Goal: Task Accomplishment & Management: Manage account settings

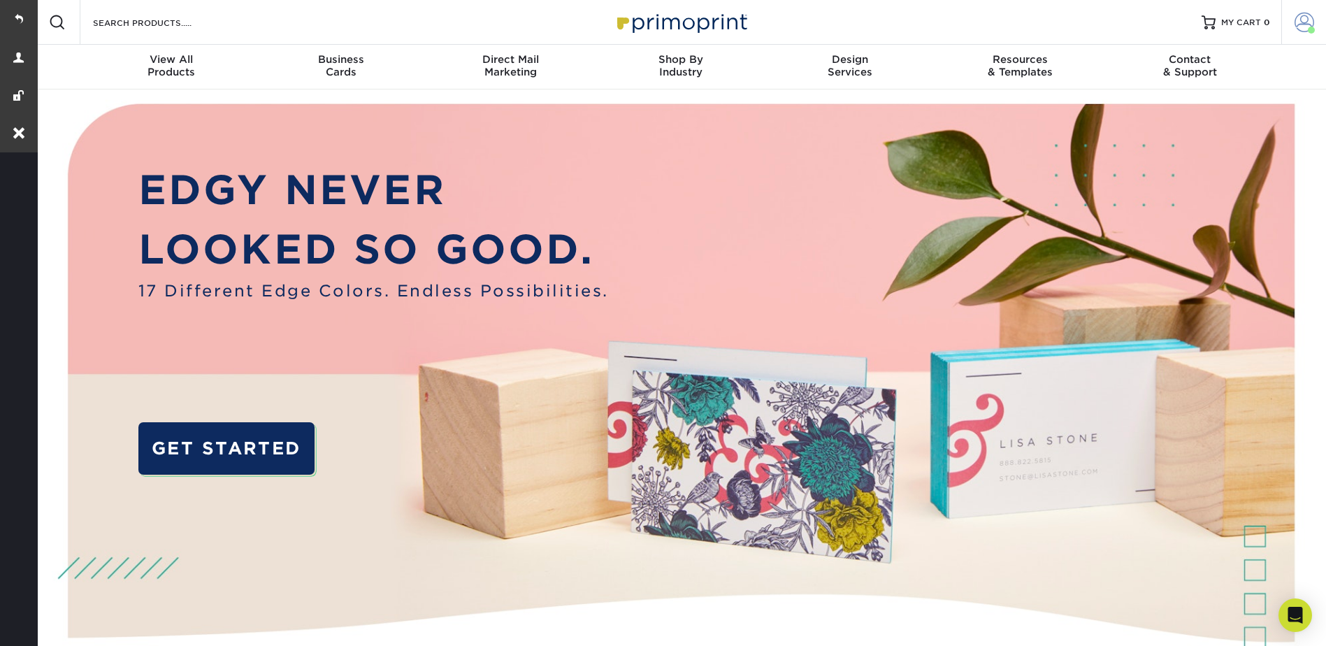
click at [1307, 31] on span at bounding box center [1310, 30] width 7 height 7
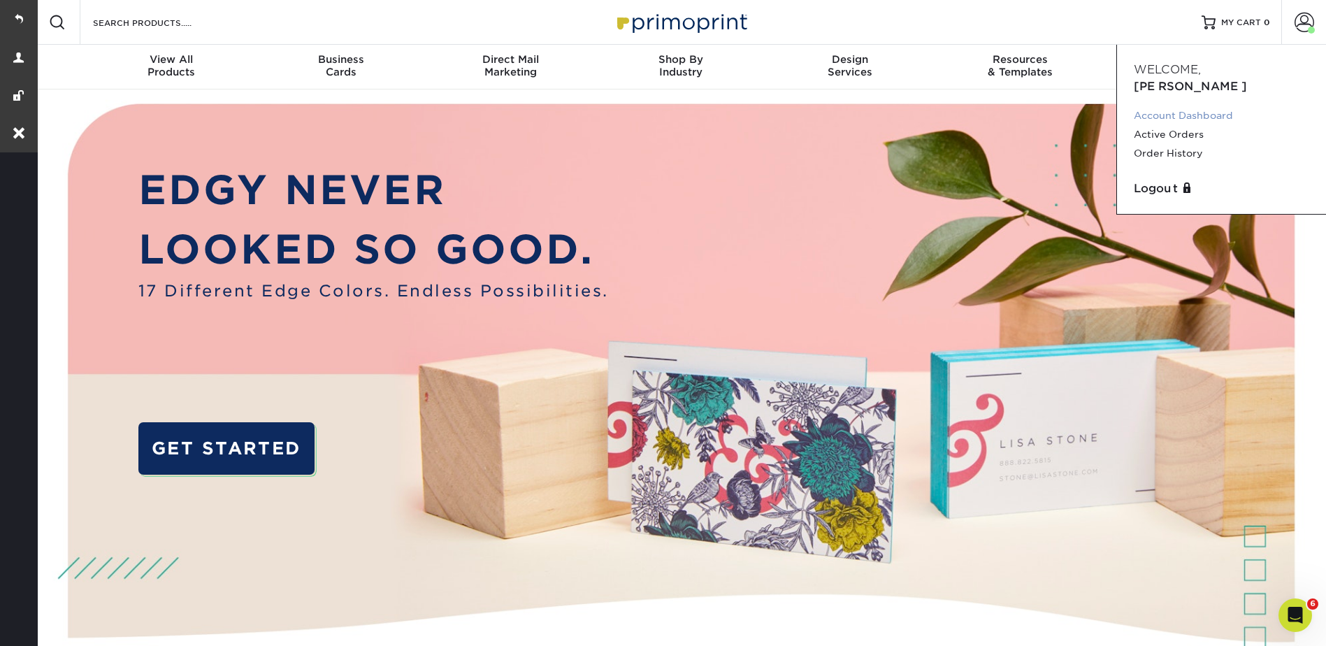
click at [1161, 106] on link "Account Dashboard" at bounding box center [1220, 115] width 175 height 19
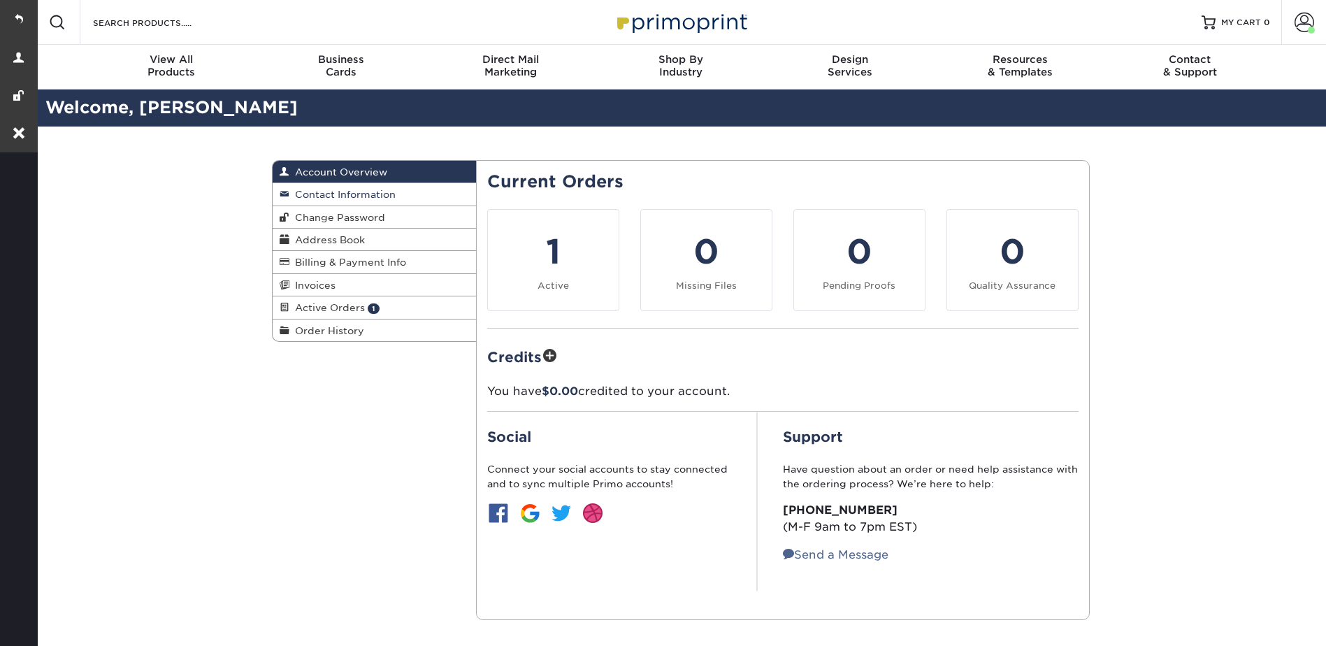
click at [346, 195] on span "Contact Information" at bounding box center [342, 194] width 106 height 11
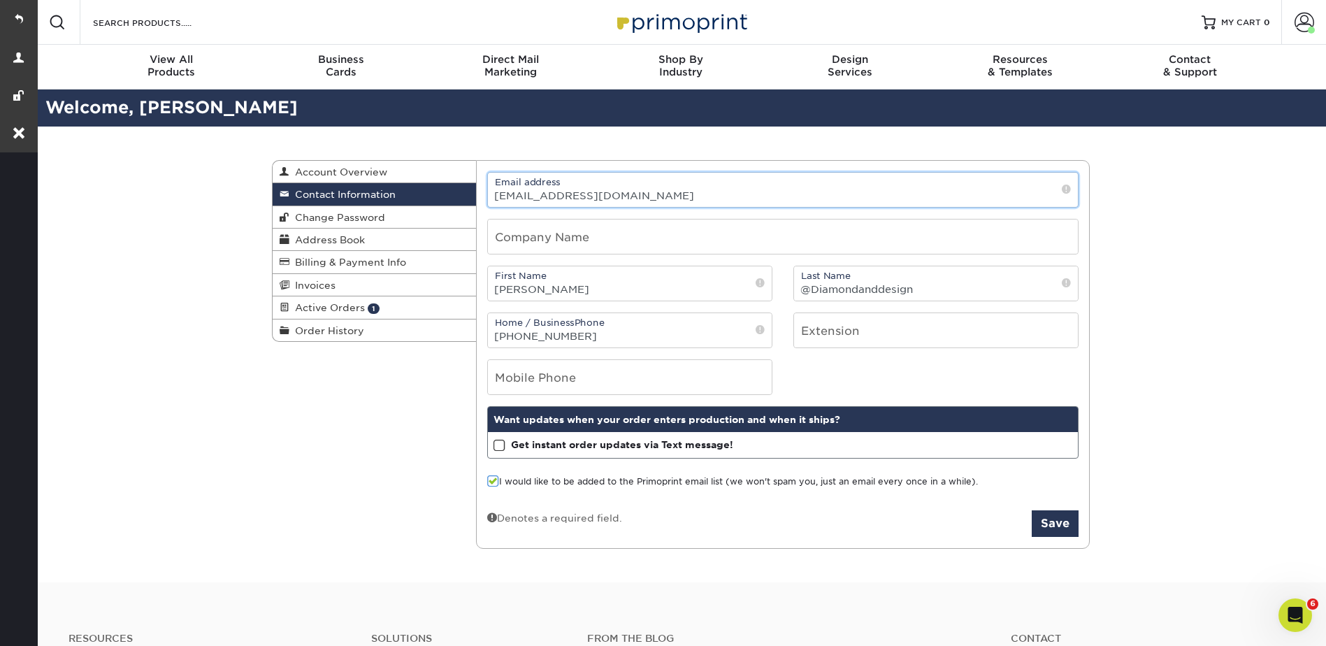
drag, startPoint x: 517, startPoint y: 193, endPoint x: 477, endPoint y: 194, distance: 39.8
click at [477, 194] on div "Email address [EMAIL_ADDRESS][DOMAIN_NAME]" at bounding box center [783, 190] width 612 height 36
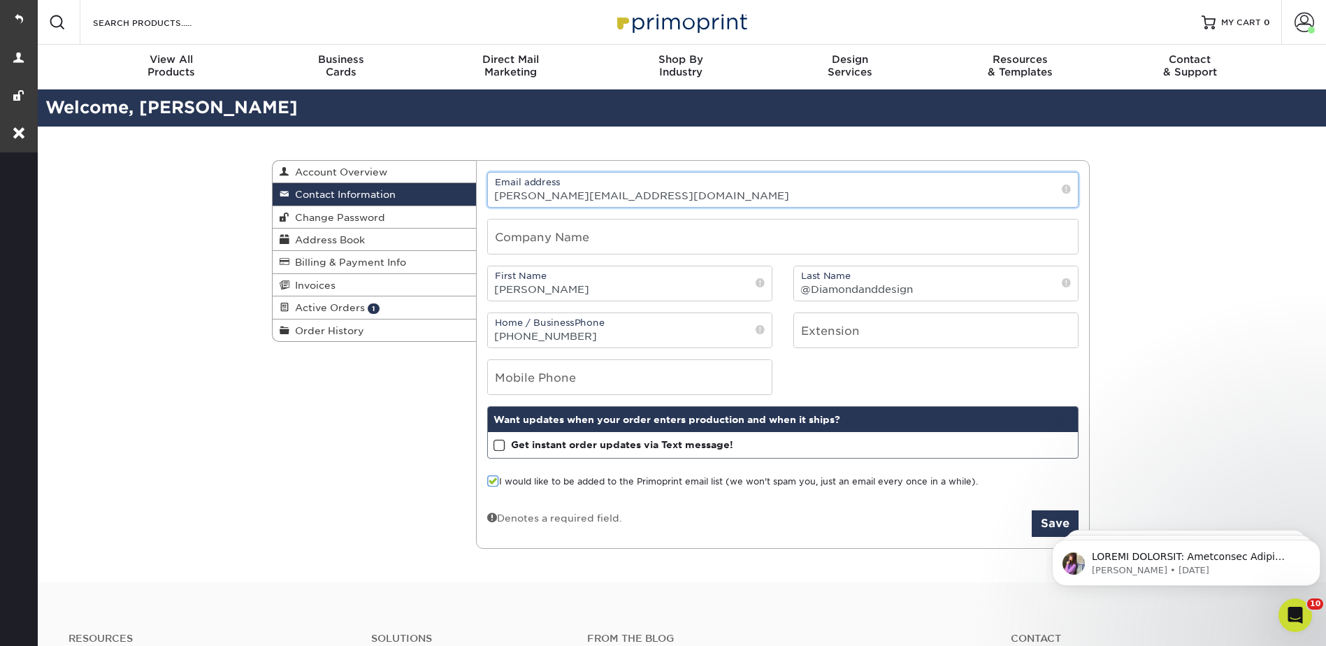
type input "[PERSON_NAME][EMAIL_ADDRESS][DOMAIN_NAME]"
click html "Erica • 3d ago S Notice - Account Changes Coming Soon ​ Past Order Files Will N…"
click at [1065, 529] on body "Erica • 3d ago S Notice - Account Changes Coming Soon ​ Past Order Files Will N…" at bounding box center [1186, 559] width 268 height 87
click at [1052, 520] on body "Erica • 3d ago S Notice - Account Changes Coming Soon ​ Past Order Files Will N…" at bounding box center [1186, 559] width 268 height 87
click html "Erica • 3d ago S Notice - Account Changes Coming Soon ​ Past Order Files Will N…"
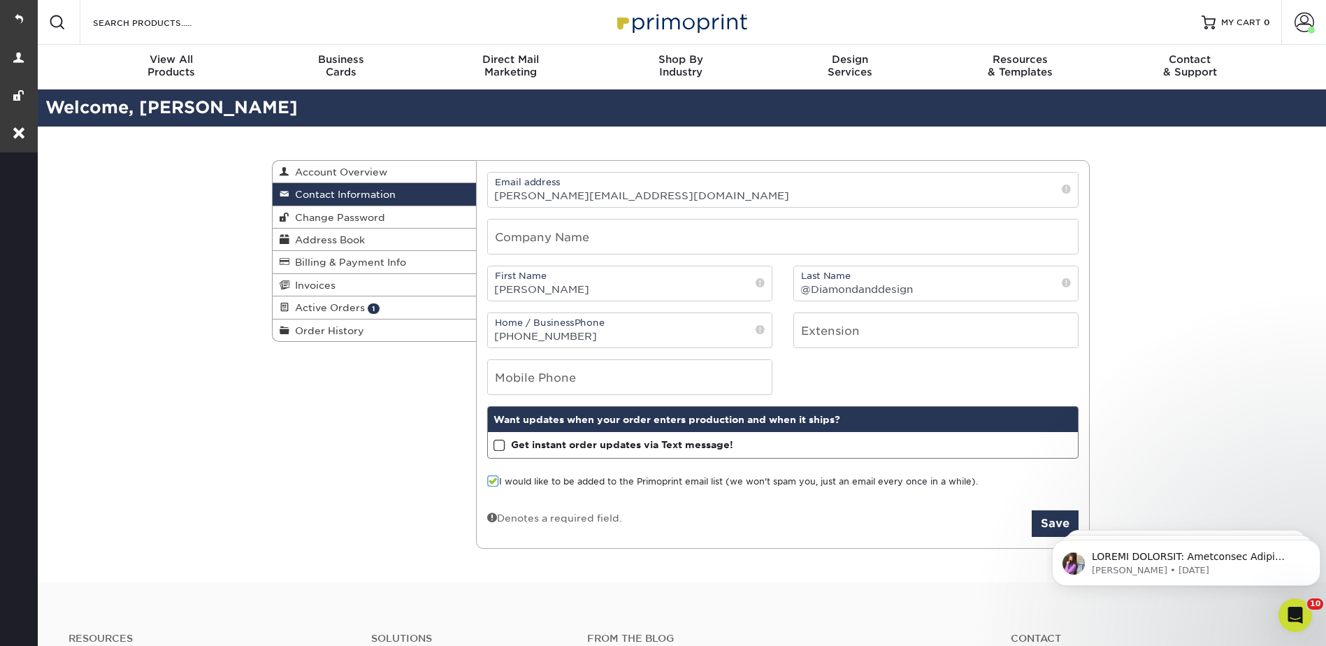
click html "Erica • 3d ago S Notice - Account Changes Coming Soon ​ Past Order Files Will N…"
drag, startPoint x: 1307, startPoint y: 539, endPoint x: 1318, endPoint y: 545, distance: 12.5
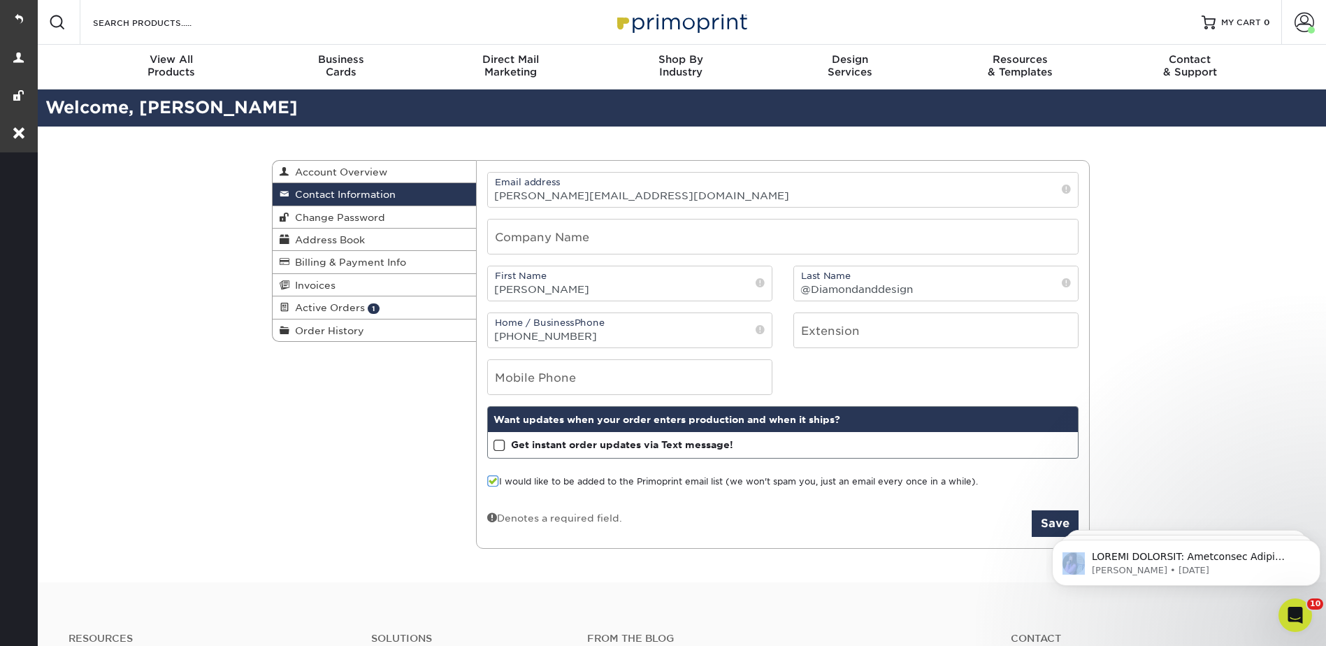
click at [1314, 541] on button "Dismiss notification" at bounding box center [1316, 544] width 15 height 15
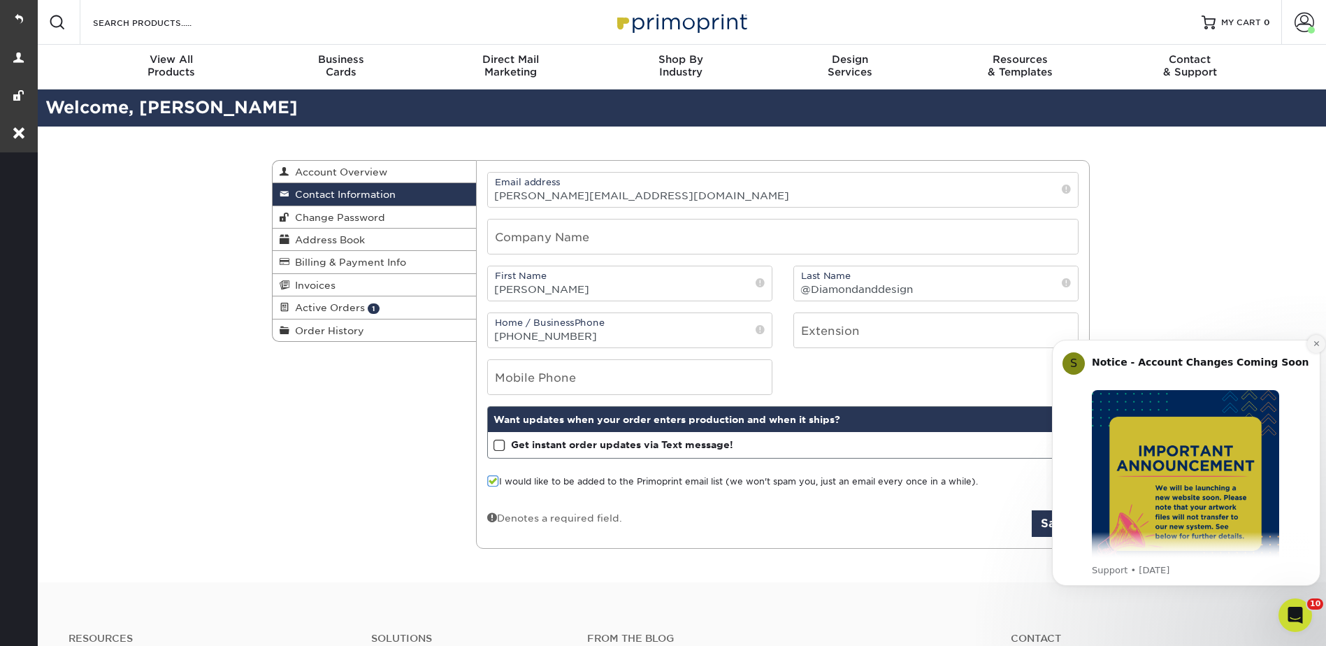
click at [1318, 342] on icon "Dismiss notification" at bounding box center [1316, 344] width 8 height 8
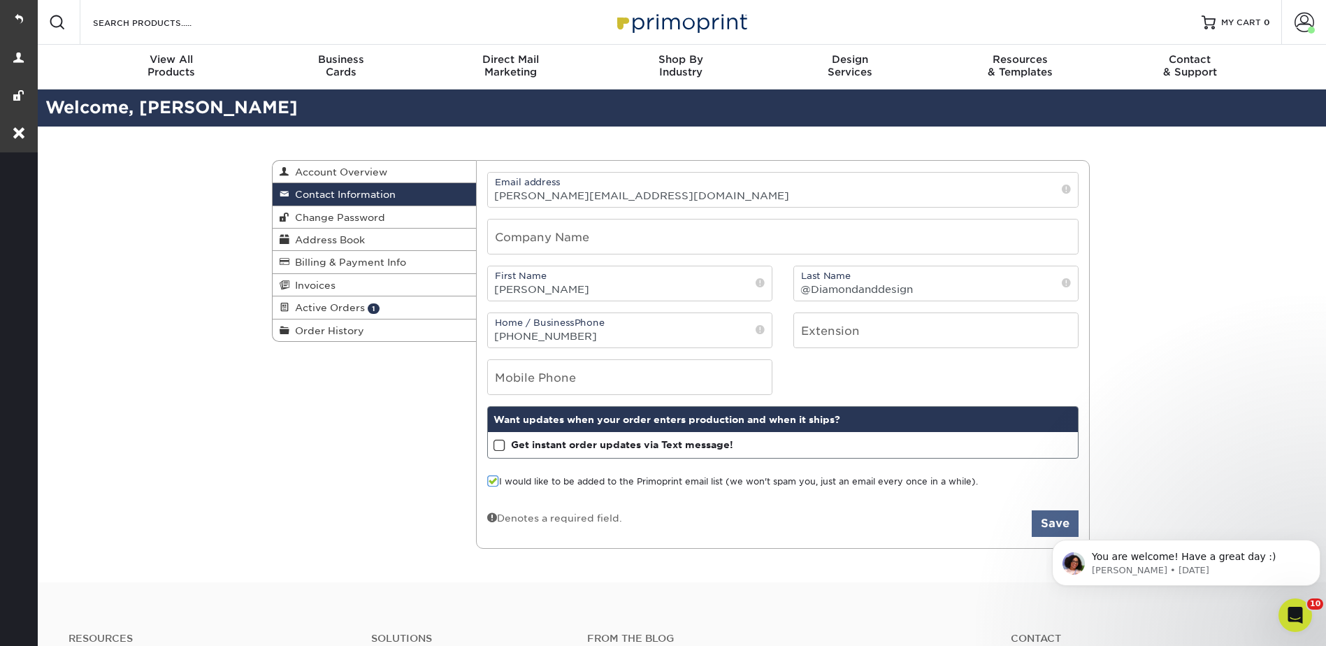
drag, startPoint x: 1027, startPoint y: 530, endPoint x: 1047, endPoint y: 526, distance: 19.9
click at [1027, 530] on div "Denotes a required field. Save" at bounding box center [782, 523] width 591 height 27
click at [1058, 519] on body "You are welcome! Have a great day :) Avery • 19w ago" at bounding box center [1186, 559] width 268 height 87
click html "You are welcome! Have a great day :) Avery • 19w ago"
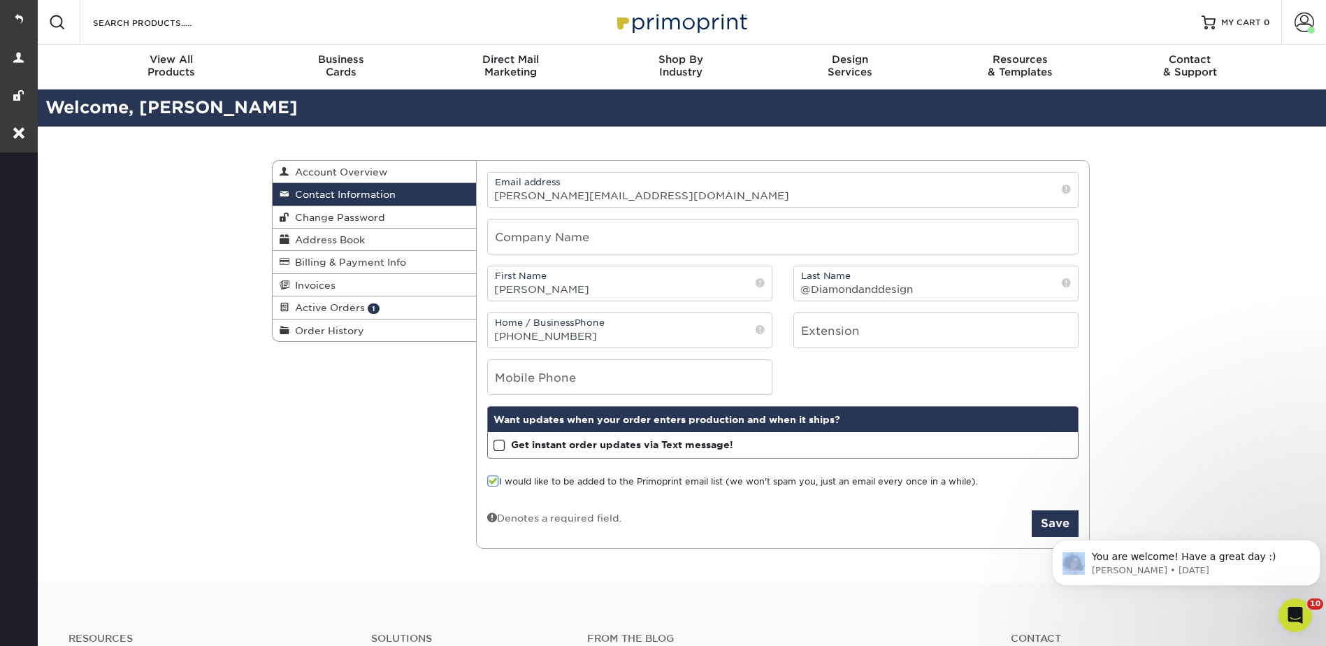
click html "You are welcome! Have a great day :) Avery • 19w ago"
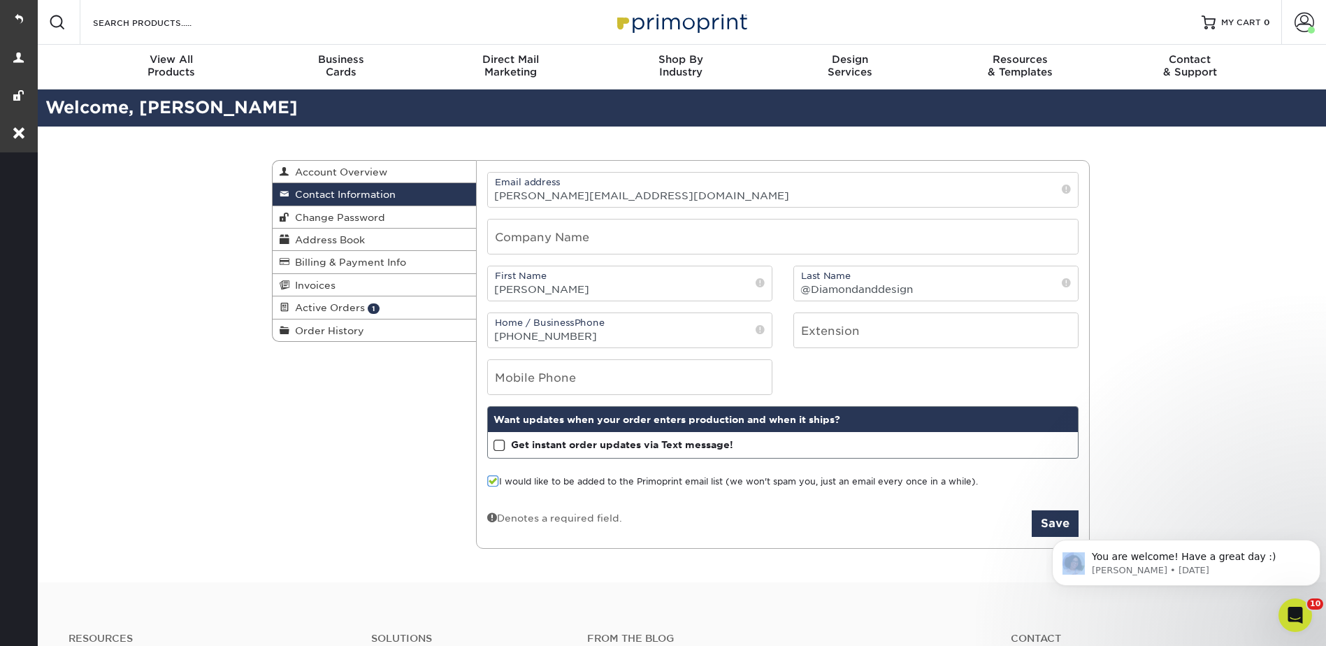
click html "You are welcome! Have a great day :) Avery • 19w ago"
click at [1051, 526] on button "Save" at bounding box center [1054, 523] width 47 height 27
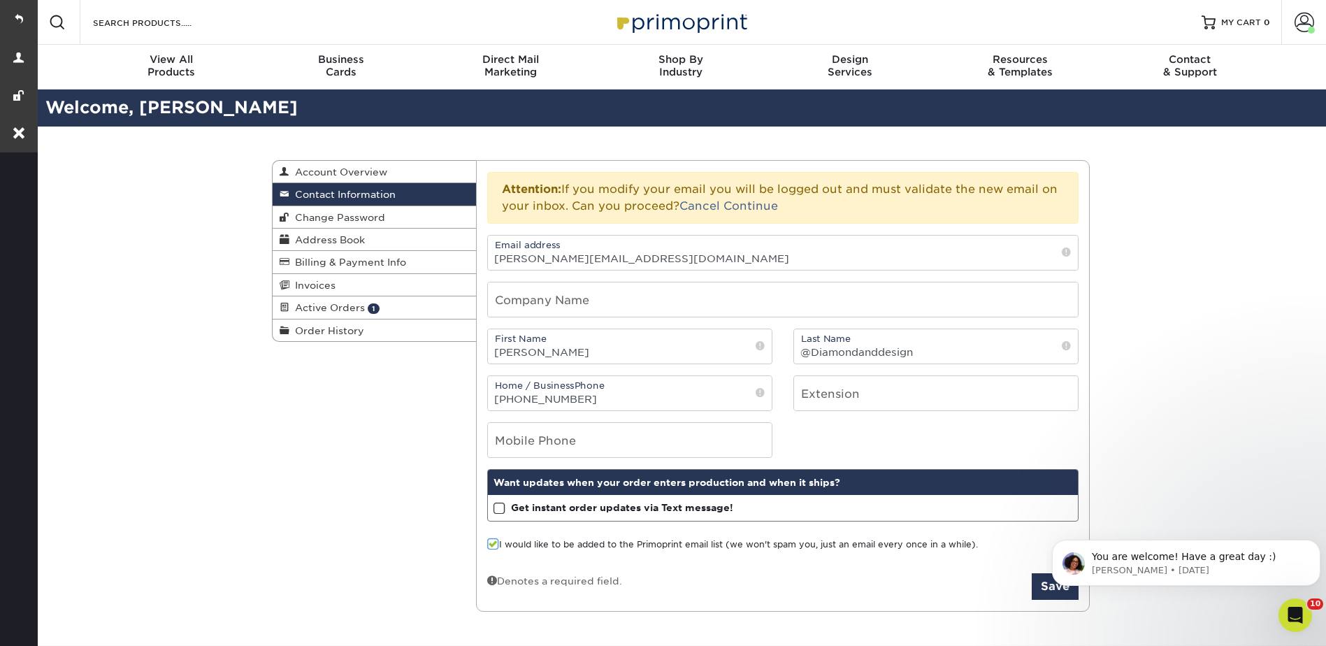
click at [1050, 529] on form "Email address jon@diamondanddesign.com Company Name First Name Jon Last Name Ph…" at bounding box center [782, 417] width 591 height 365
click at [744, 200] on link "Continue" at bounding box center [750, 205] width 55 height 13
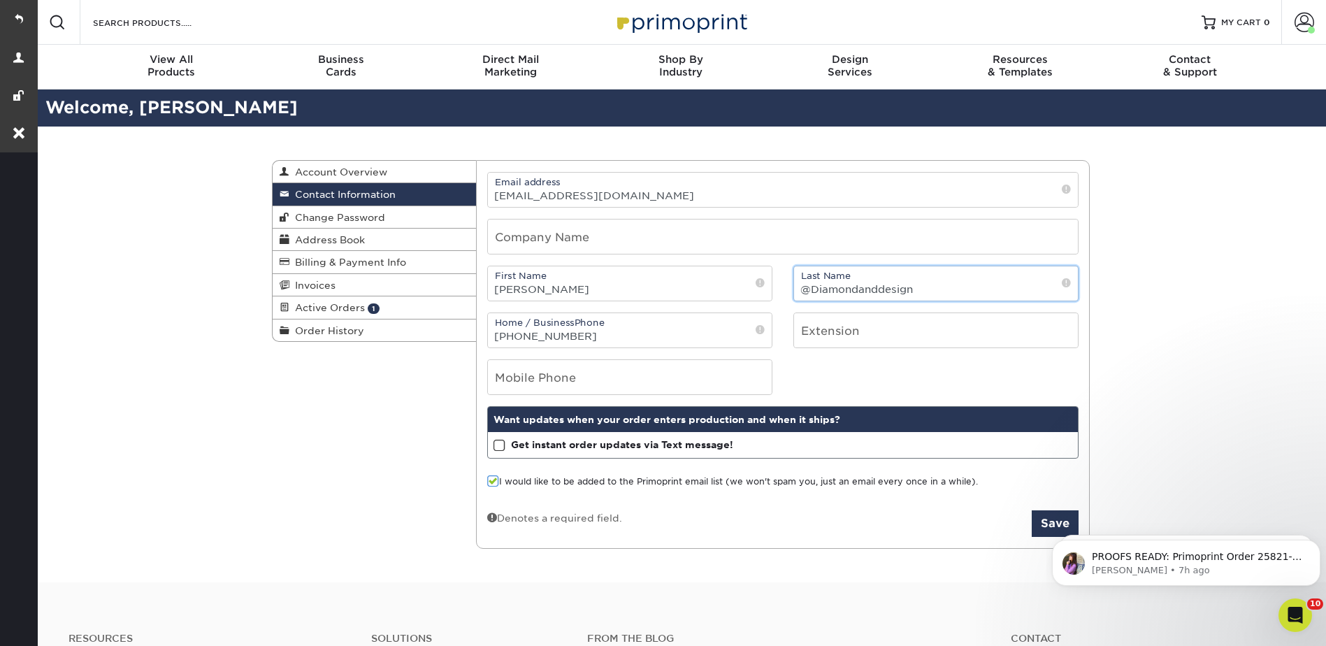
drag, startPoint x: 811, startPoint y: 283, endPoint x: 785, endPoint y: 283, distance: 25.9
click at [785, 283] on div "Last Name @Diamondanddesign" at bounding box center [936, 284] width 306 height 36
type input "Diamondanddesign"
drag, startPoint x: 518, startPoint y: 196, endPoint x: 486, endPoint y: 194, distance: 32.2
click at [486, 194] on div "Email address [EMAIL_ADDRESS][DOMAIN_NAME]" at bounding box center [783, 190] width 612 height 36
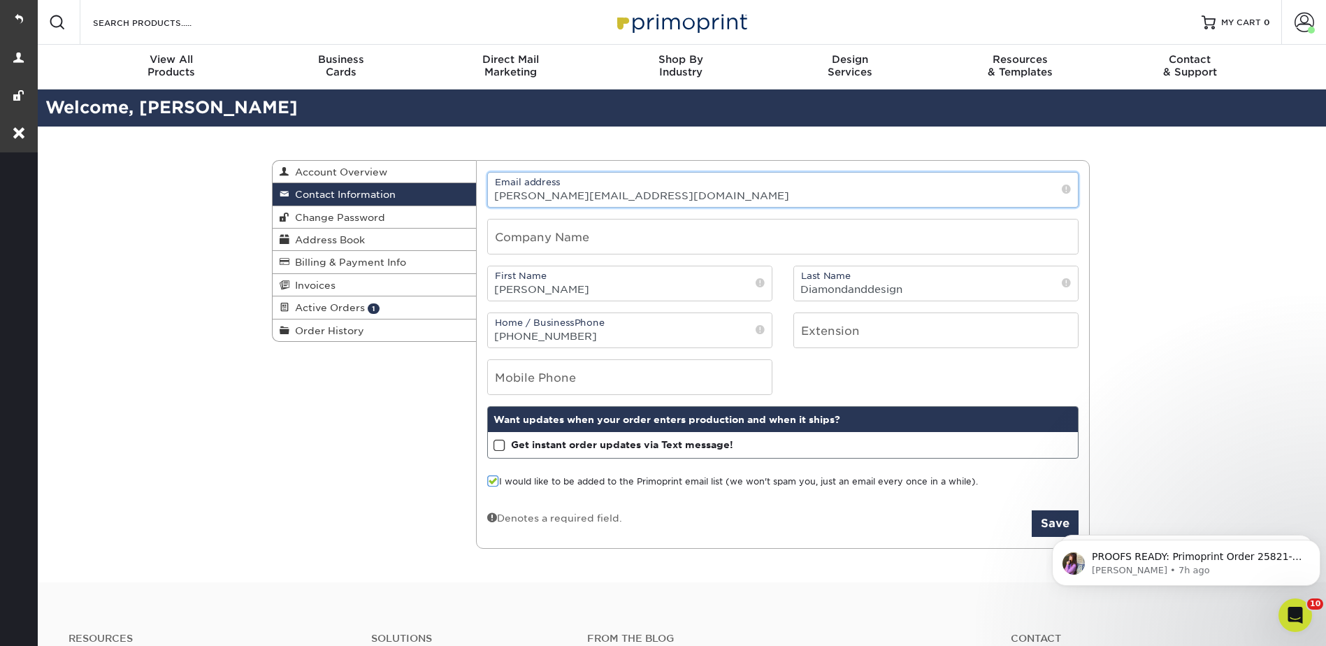
type input "[PERSON_NAME][EMAIL_ADDRESS][DOMAIN_NAME]"
click at [1052, 521] on body "PROOFS READY: Primoprint Order 25821-20628-1297 Thank you for placing your prin…" at bounding box center [1186, 559] width 268 height 87
click at [1053, 521] on body "PROOFS READY: Primoprint Order 25821-20628-1297 Thank you for placing your prin…" at bounding box center [1186, 559] width 268 height 87
click at [1052, 521] on body "PROOFS READY: Primoprint Order 25821-20628-1297 Thank you for placing your prin…" at bounding box center [1186, 559] width 268 height 87
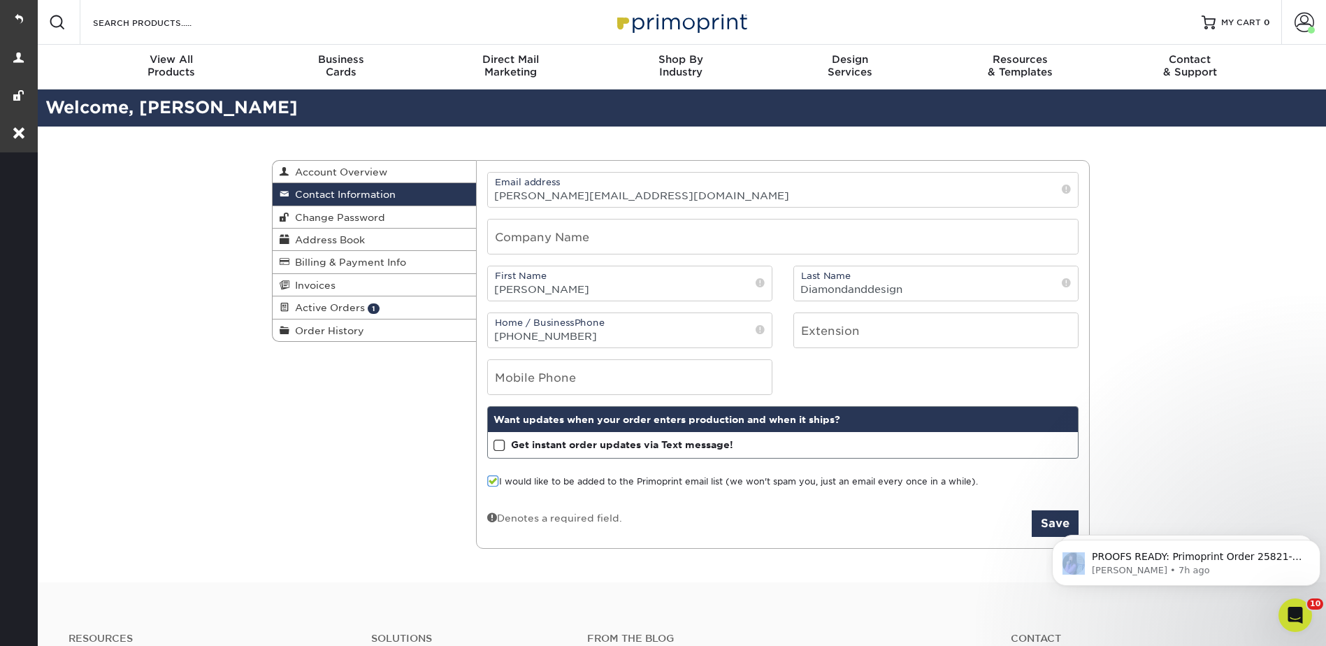
click at [1052, 520] on body "PROOFS READY: Primoprint Order 25821-20628-1297 Thank you for placing your prin…" at bounding box center [1186, 559] width 268 height 87
click html "PROOFS READY: Primoprint Order 25821-20628-1297 Thank you for placing your prin…"
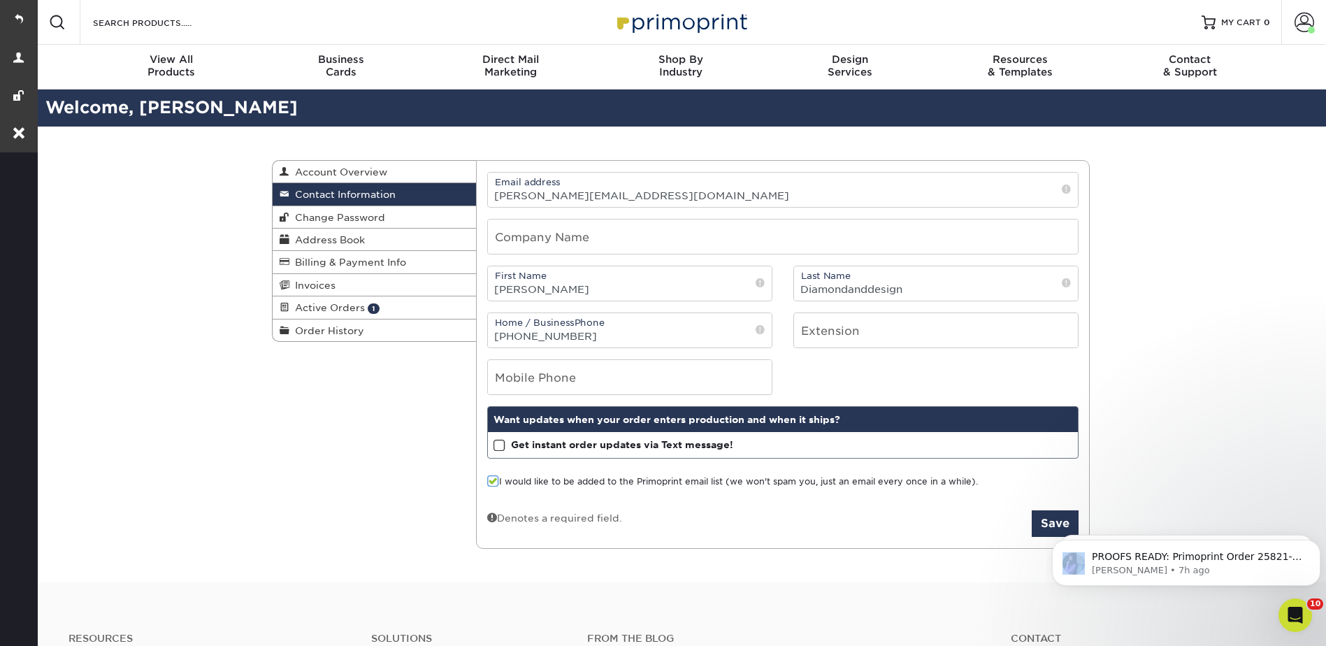
click html "PROOFS READY: Primoprint Order 25821-20628-1297 Thank you for placing your prin…"
drag, startPoint x: 1, startPoint y: 8, endPoint x: 1047, endPoint y: 522, distance: 1165.1
click at [1047, 521] on button "Save" at bounding box center [1054, 523] width 47 height 27
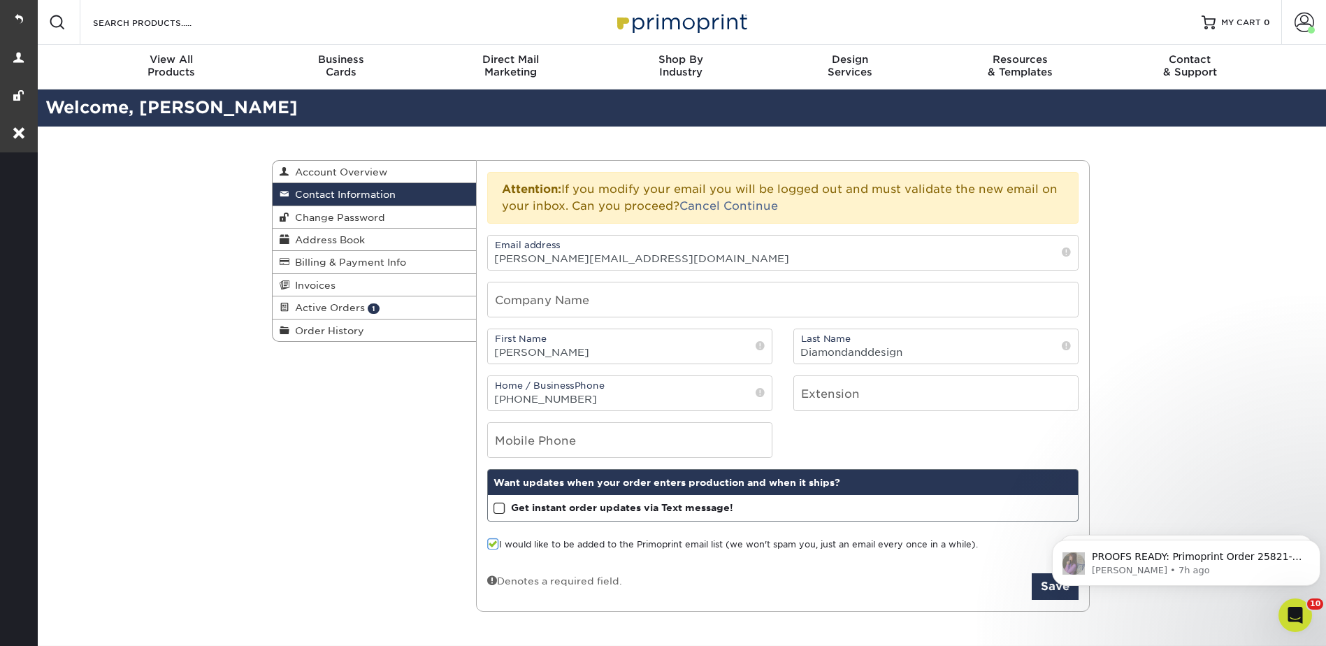
click at [1050, 523] on form "Email address jon@diamondanddesign.com Company Name First Name Jon Last Name Ph…" at bounding box center [782, 417] width 591 height 365
click at [758, 201] on link "Continue" at bounding box center [750, 205] width 55 height 13
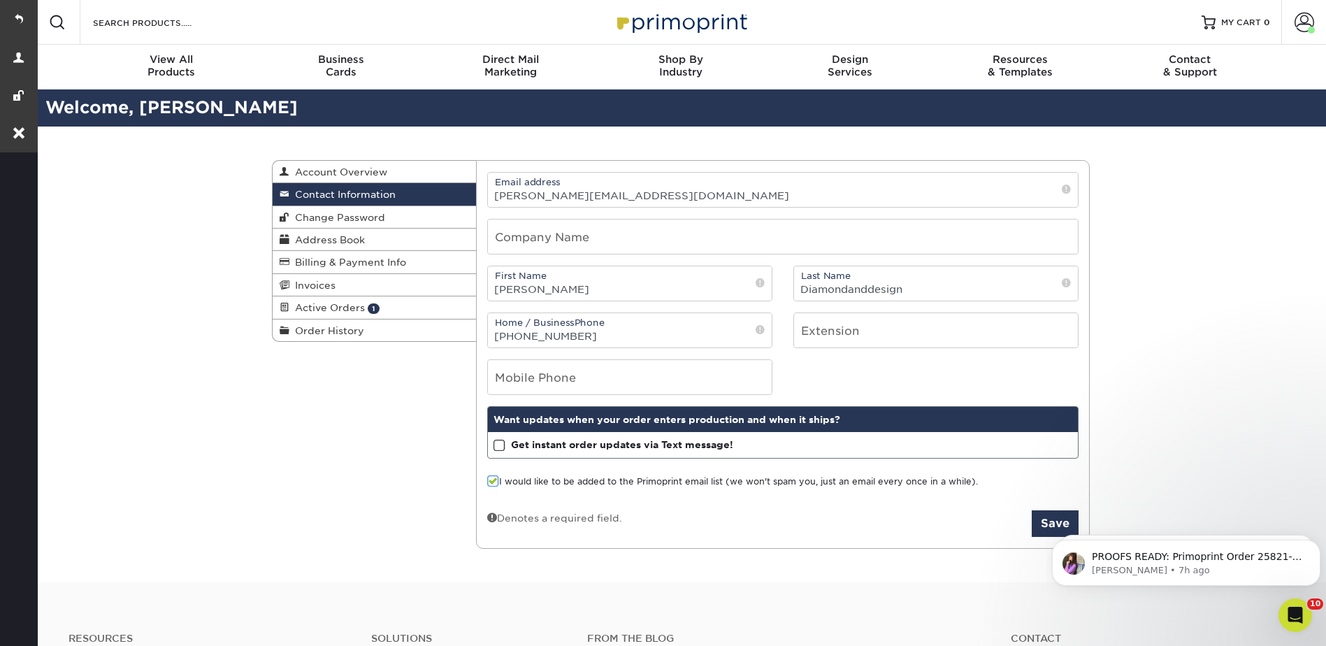
click at [354, 411] on div "Contact Information Account Overview Contact Information Change Password Addres…" at bounding box center [680, 354] width 839 height 456
drag, startPoint x: 654, startPoint y: 191, endPoint x: 493, endPoint y: 196, distance: 160.8
click at [493, 196] on input "[PERSON_NAME][EMAIL_ADDRESS][DOMAIN_NAME]" at bounding box center [783, 190] width 590 height 34
drag, startPoint x: 19, startPoint y: 13, endPoint x: 80, endPoint y: 23, distance: 61.6
click at [19, 13] on link at bounding box center [19, 19] width 38 height 38
